Goal: Information Seeking & Learning: Check status

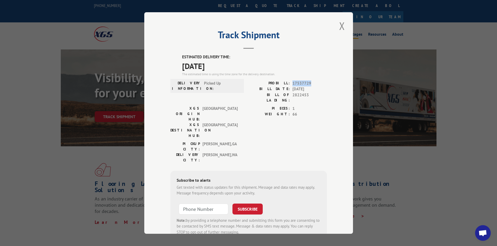
click at [342, 26] on button "Close modal" at bounding box center [341, 26] width 9 height 14
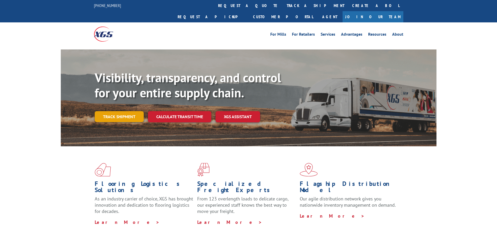
click at [104, 111] on link "Track shipment" at bounding box center [119, 116] width 49 height 11
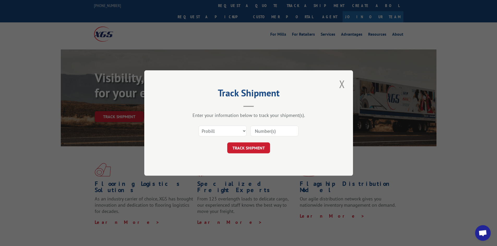
click at [223, 125] on div "Select category... Probill BOL PO" at bounding box center [222, 131] width 47 height 12
drag, startPoint x: 218, startPoint y: 133, endPoint x: 217, endPoint y: 136, distance: 3.4
click at [218, 133] on select "Select category... Probill BOL PO" at bounding box center [222, 131] width 48 height 11
select select "bol"
click at [198, 126] on select "Select category... Probill BOL PO" at bounding box center [222, 131] width 48 height 11
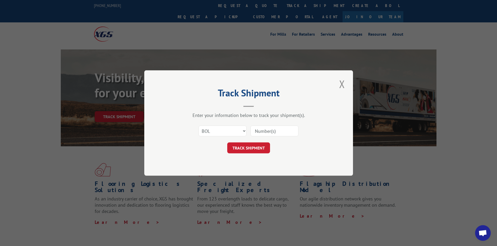
click at [255, 131] on input at bounding box center [274, 131] width 48 height 11
paste input "891140"
type input "891140"
click at [253, 151] on button "TRACK SHIPMENT" at bounding box center [248, 148] width 43 height 11
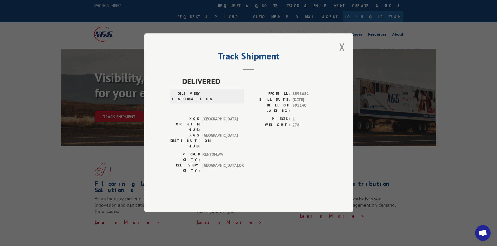
click at [297, 163] on div "DELIVERED DELIVERY INFORMATION: PROBILL: 8598652 BILL DATE: 12/01/2017 BILL OF …" at bounding box center [248, 133] width 156 height 115
click at [315, 152] on div "PICKUP CITY: RENTON , WA DELIVERY CITY: PORTLAND , OR" at bounding box center [248, 164] width 156 height 25
click at [342, 54] on button "Close modal" at bounding box center [341, 47] width 9 height 14
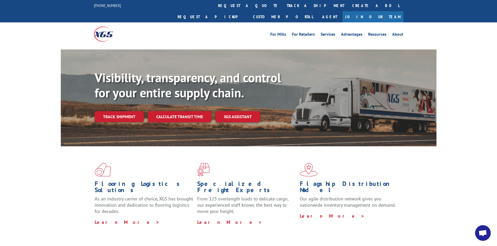
click at [132, 98] on div "Visibility, transparency, and control for your entire supply chain. Track shipm…" at bounding box center [266, 106] width 342 height 73
drag, startPoint x: 132, startPoint y: 104, endPoint x: 125, endPoint y: 104, distance: 6.5
click at [132, 111] on link "Track shipment" at bounding box center [119, 116] width 49 height 11
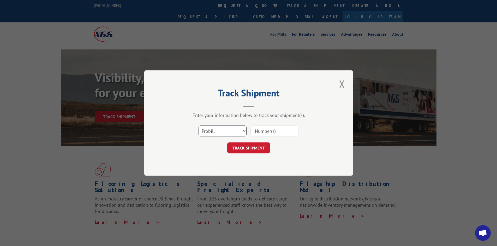
click at [233, 128] on select "Select category... Probill BOL PO" at bounding box center [222, 131] width 48 height 11
select select "bol"
click at [198, 126] on select "Select category... Probill BOL PO" at bounding box center [222, 131] width 48 height 11
click at [265, 134] on input at bounding box center [274, 131] width 48 height 11
paste input "891140"
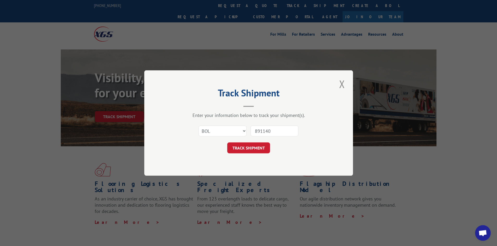
type input "891140"
click at [248, 140] on form "Select category... Probill BOL PO 891140 TRACK SHIPMENT" at bounding box center [248, 138] width 156 height 31
click at [251, 146] on button "TRACK SHIPMENT" at bounding box center [248, 148] width 43 height 11
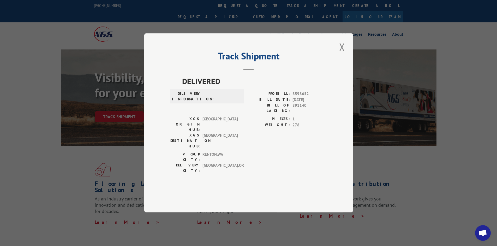
click at [339, 54] on button "Close modal" at bounding box center [341, 47] width 9 height 14
